Goal: Task Accomplishment & Management: Manage account settings

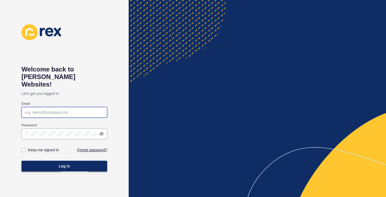
paste input "chermay.[PERSON_NAME]"
drag, startPoint x: 67, startPoint y: 107, endPoint x: 39, endPoint y: 105, distance: 27.9
click at [39, 109] on input "chermay.[PERSON_NAME]" at bounding box center [64, 111] width 79 height 5
type input "[EMAIL_ADDRESS][DOMAIN_NAME]"
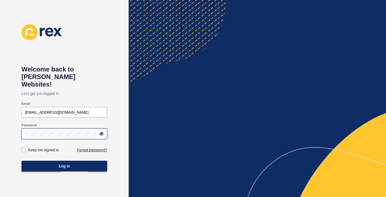
click at [64, 160] on button "Log in" at bounding box center [64, 165] width 86 height 11
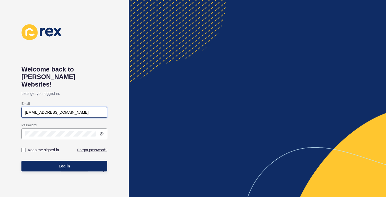
type input "[EMAIL_ADDRESS][DOMAIN_NAME]"
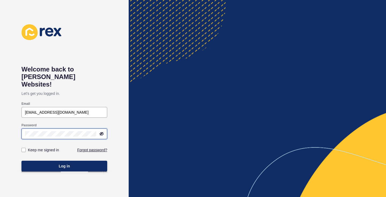
click at [64, 160] on button "Log in" at bounding box center [64, 165] width 86 height 11
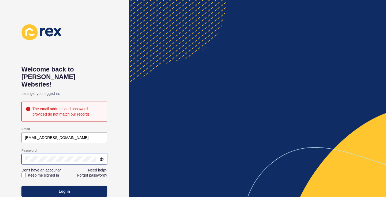
click at [1, 150] on div "Welcome back to Rex Websites! Let's get you logged in. The email address and pa…" at bounding box center [64, 98] width 129 height 197
click at [64, 186] on button "Log in" at bounding box center [64, 191] width 86 height 11
click at [97, 172] on link "Forgot password?" at bounding box center [92, 174] width 30 height 5
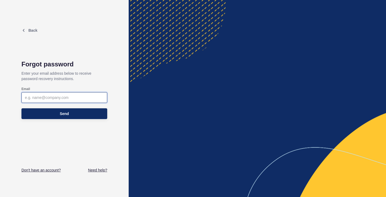
click at [70, 97] on input "Email" at bounding box center [64, 97] width 79 height 5
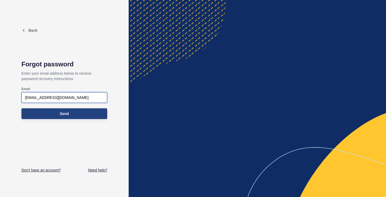
type input "[EMAIL_ADDRESS][DOMAIN_NAME]"
click at [83, 113] on button "Send" at bounding box center [64, 113] width 86 height 11
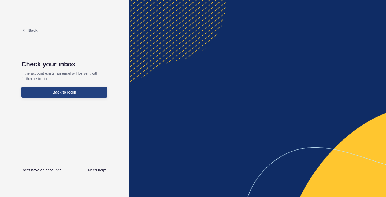
click at [72, 95] on button "Back to login" at bounding box center [64, 92] width 86 height 11
